Goal: Navigation & Orientation: Find specific page/section

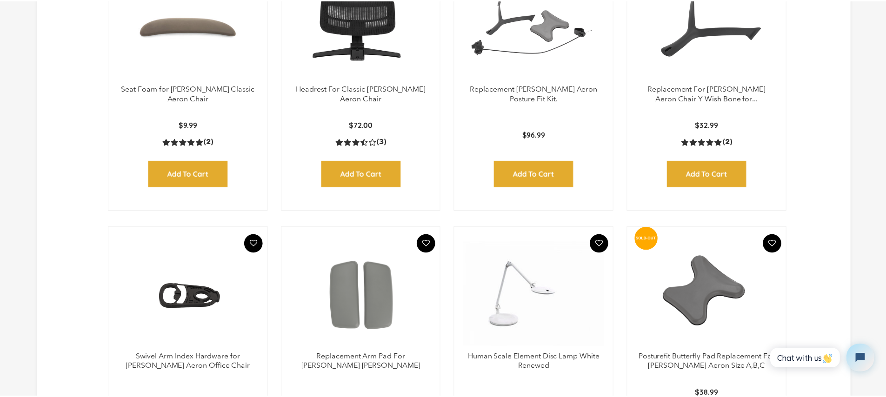
scroll to position [699, 0]
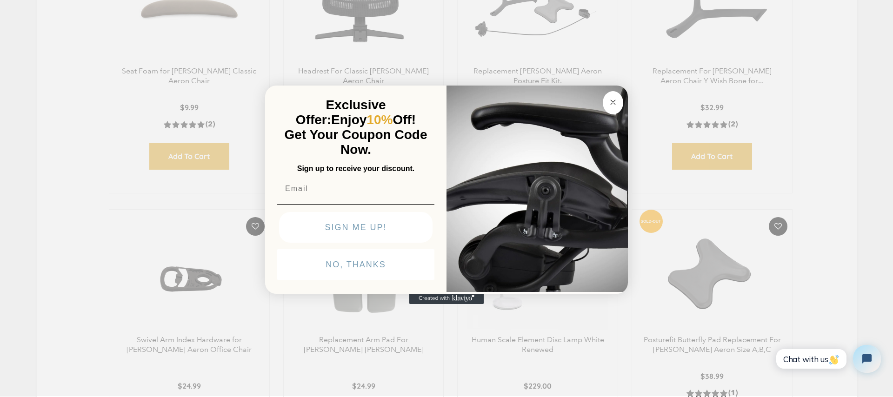
click at [614, 108] on button "Close dialog" at bounding box center [613, 102] width 20 height 23
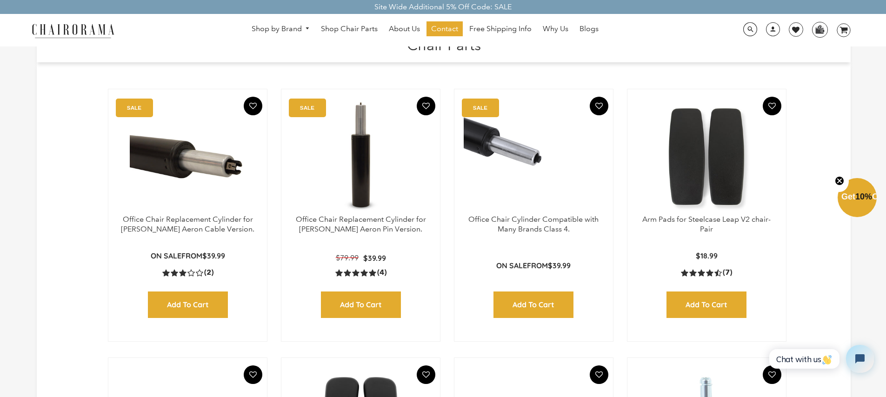
scroll to position [0, 0]
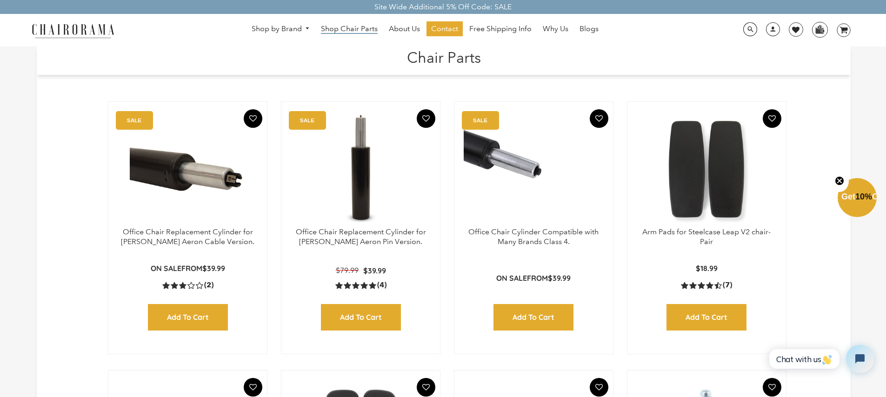
click at [347, 27] on span "Shop Chair Parts" at bounding box center [349, 29] width 57 height 10
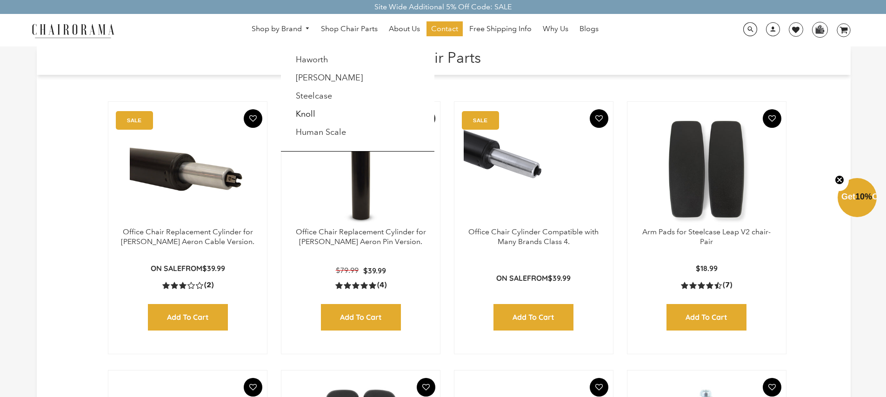
click at [276, 27] on link "Shop by Brand" at bounding box center [281, 29] width 68 height 14
click at [316, 100] on link "Steelcase" at bounding box center [314, 96] width 36 height 10
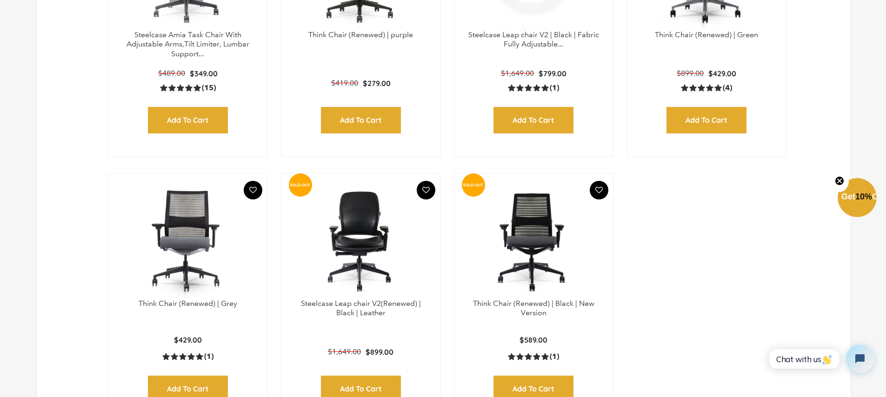
scroll to position [573, 0]
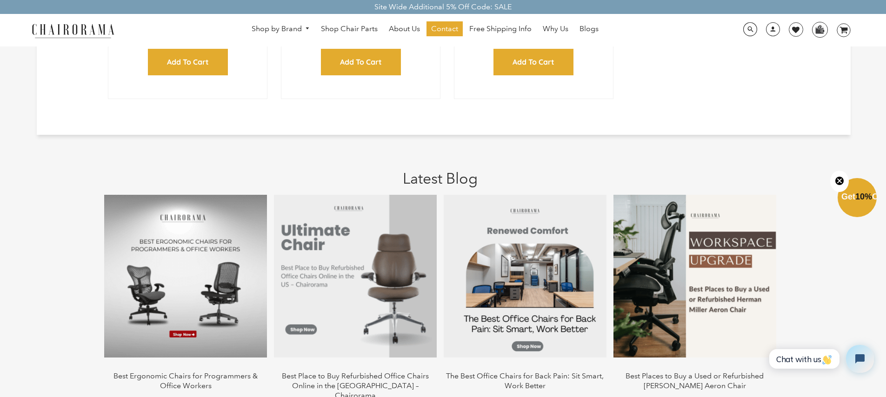
scroll to position [1329, 0]
